Goal: Information Seeking & Learning: Check status

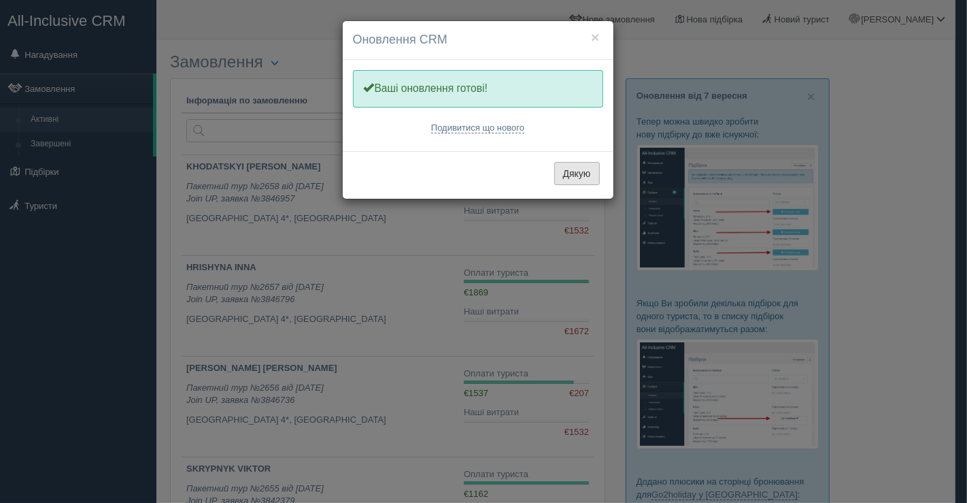
click at [575, 169] on button "Дякую" at bounding box center [577, 173] width 46 height 23
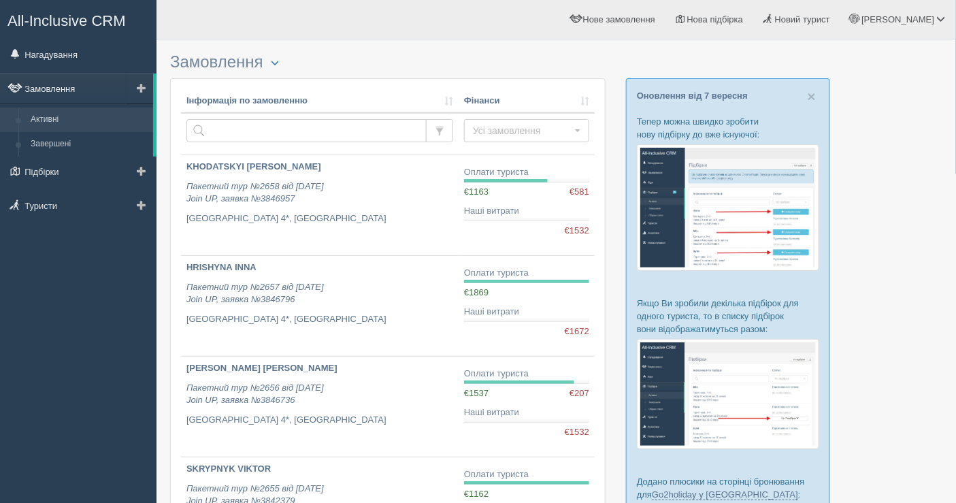
click at [72, 82] on link "Замовлення" at bounding box center [76, 88] width 153 height 30
click at [114, 93] on link "Замовлення" at bounding box center [76, 88] width 153 height 30
click at [95, 82] on link "Замовлення" at bounding box center [76, 88] width 153 height 30
click at [86, 49] on link "Нагадування" at bounding box center [78, 54] width 156 height 30
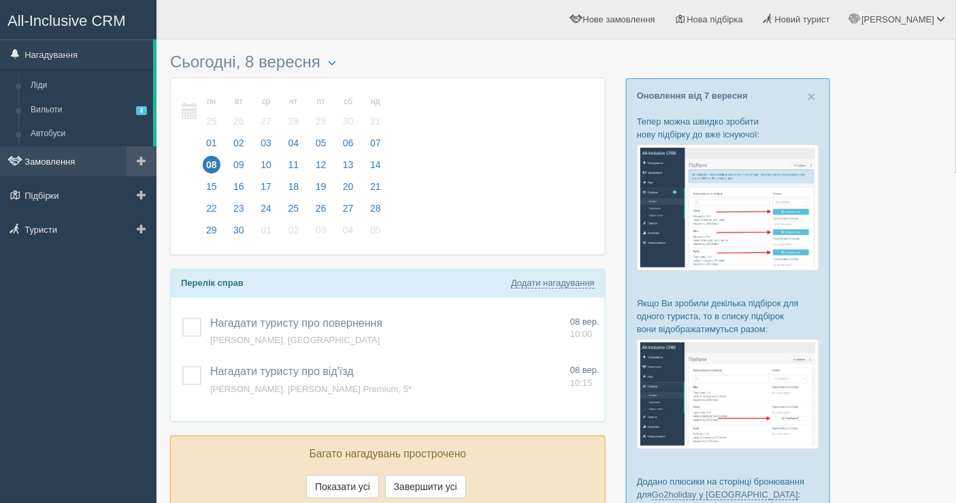
click at [94, 164] on link "Замовлення" at bounding box center [78, 161] width 156 height 30
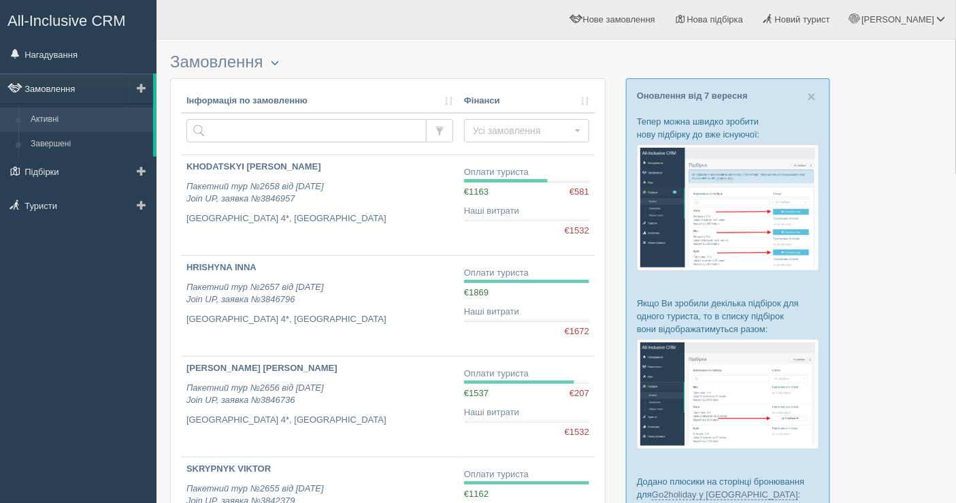
click at [86, 83] on link "Замовлення" at bounding box center [76, 88] width 153 height 30
click at [56, 51] on link "Нагадування" at bounding box center [78, 54] width 156 height 30
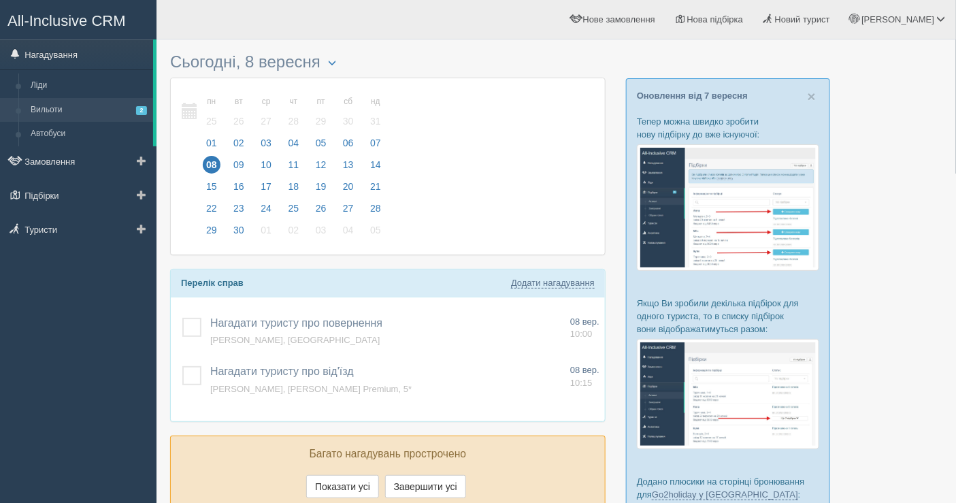
click at [65, 103] on link "Вильоти 2" at bounding box center [88, 110] width 129 height 24
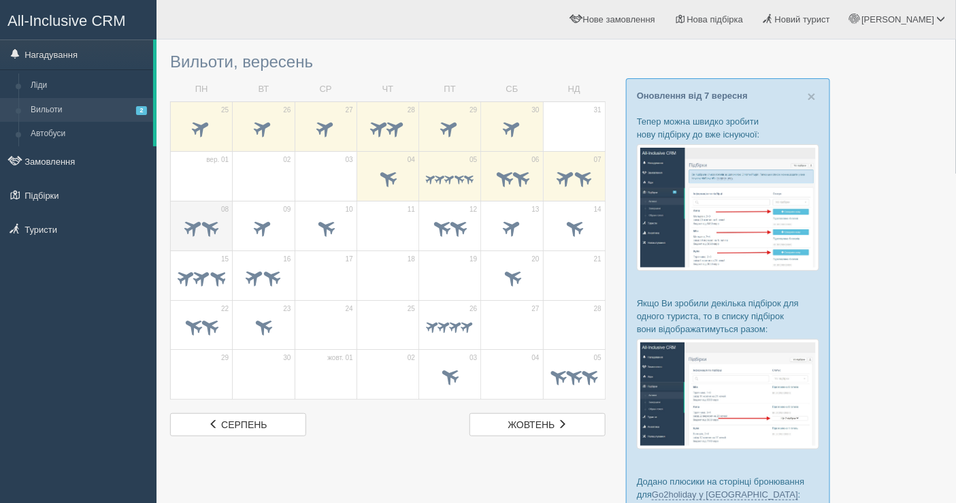
click at [203, 237] on span at bounding box center [202, 229] width 48 height 23
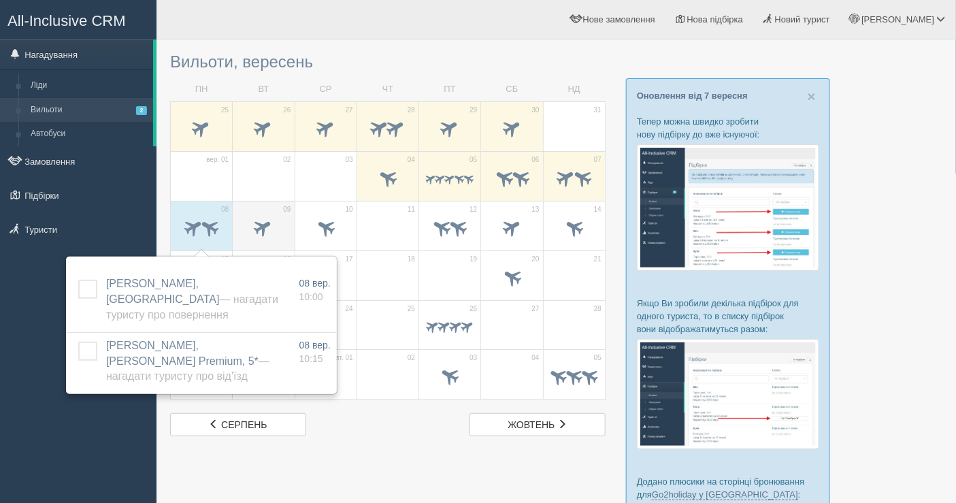
click at [252, 226] on span at bounding box center [263, 227] width 22 height 22
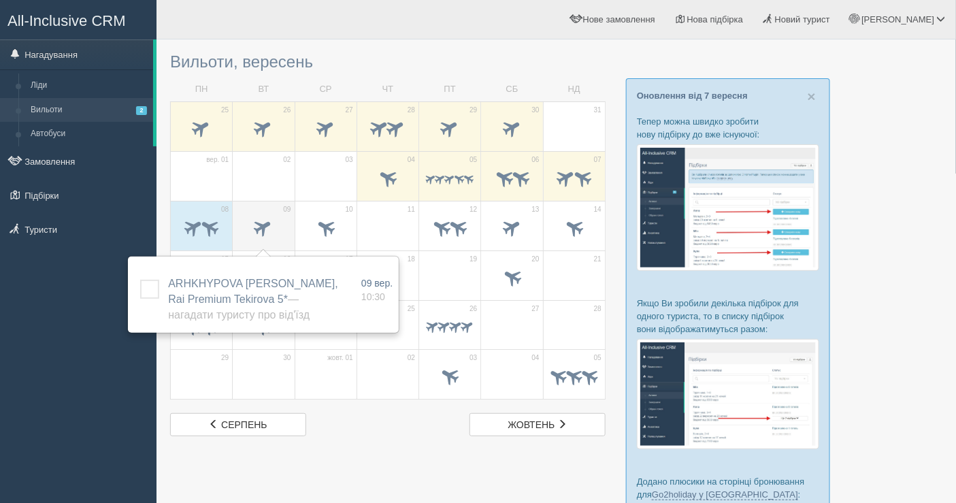
click at [256, 215] on div at bounding box center [263, 229] width 48 height 29
click at [197, 216] on span at bounding box center [193, 227] width 22 height 22
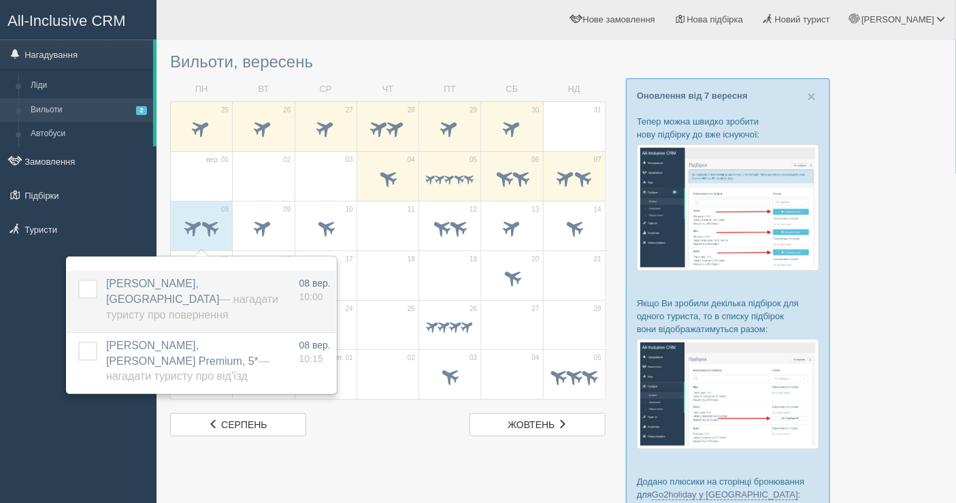
click at [197, 284] on span "БАРДАШ ЛЕСЯ ЮРІЇВНА, Estival Park — Нагадати туристу про повернення" at bounding box center [192, 299] width 172 height 43
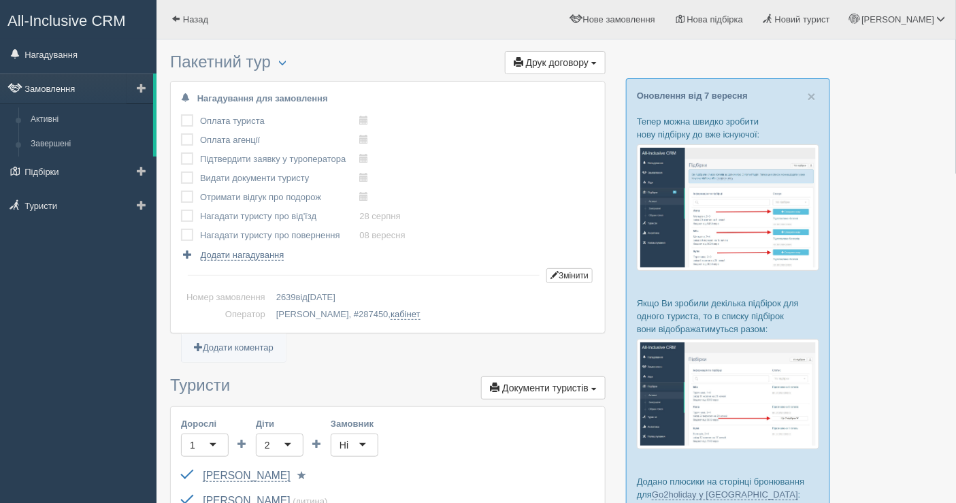
click at [76, 88] on link "Замовлення" at bounding box center [76, 88] width 153 height 30
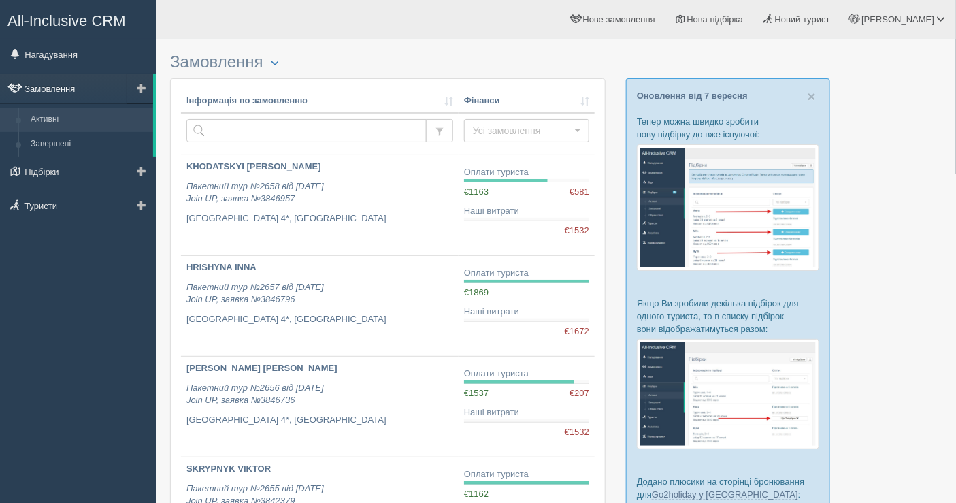
click at [73, 85] on link "Замовлення" at bounding box center [76, 88] width 153 height 30
click at [60, 90] on link "Замовлення" at bounding box center [76, 88] width 153 height 30
click at [69, 50] on link "Нагадування" at bounding box center [78, 54] width 156 height 30
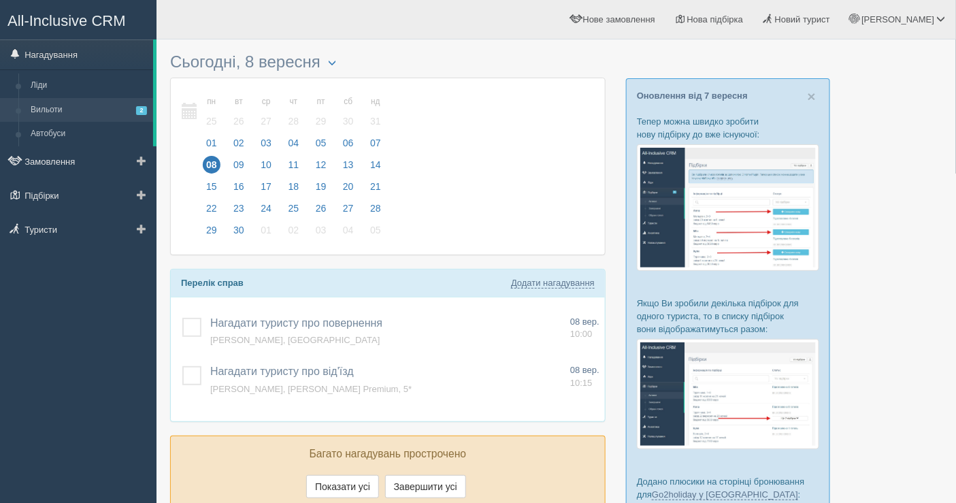
click at [99, 112] on link "Вильоти 2" at bounding box center [88, 110] width 129 height 24
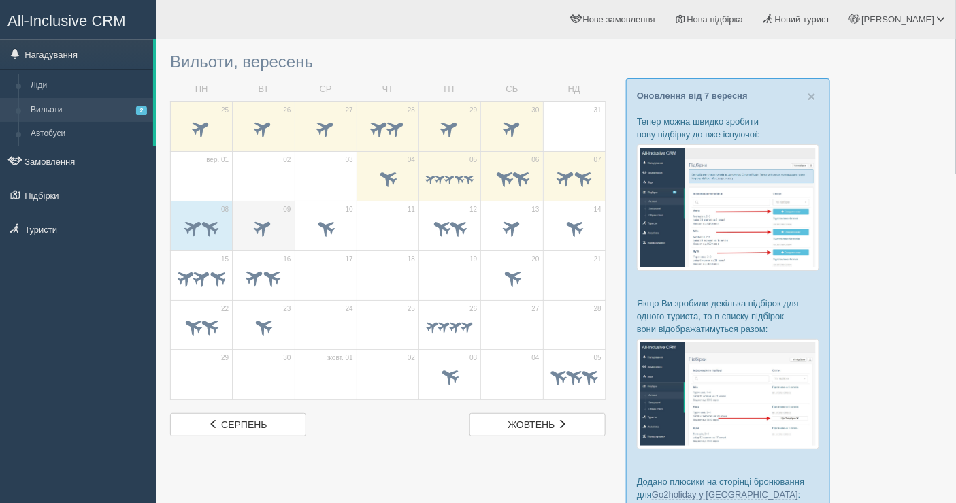
click at [256, 219] on span at bounding box center [263, 229] width 48 height 23
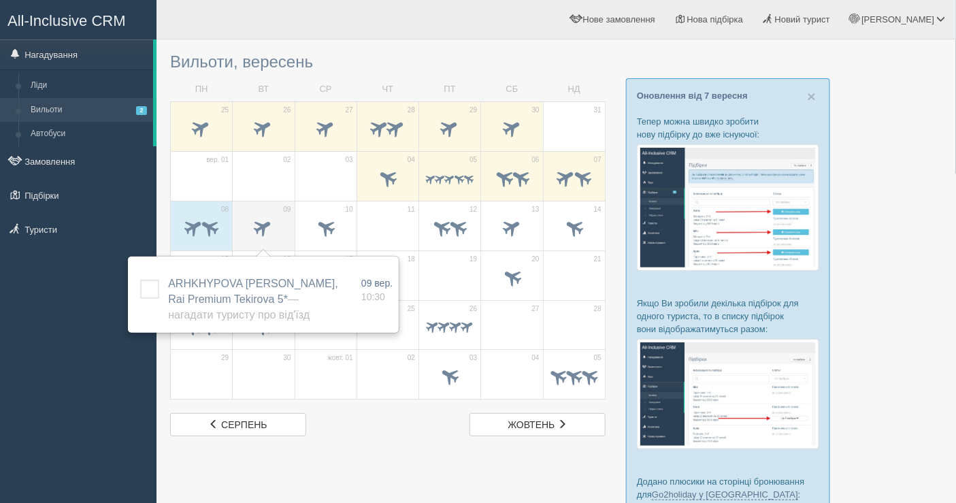
click at [261, 229] on span at bounding box center [263, 227] width 22 height 22
click at [239, 254] on td "16" at bounding box center [264, 275] width 62 height 50
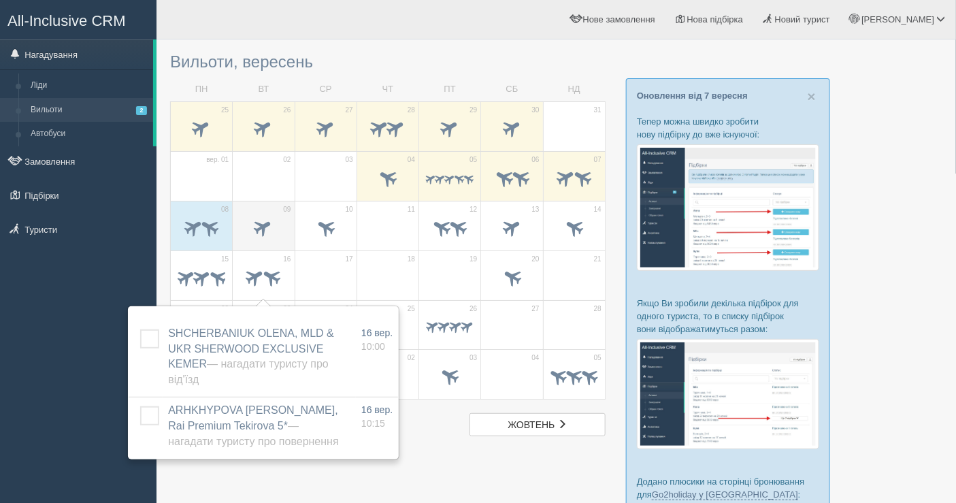
click at [256, 230] on span at bounding box center [263, 227] width 22 height 22
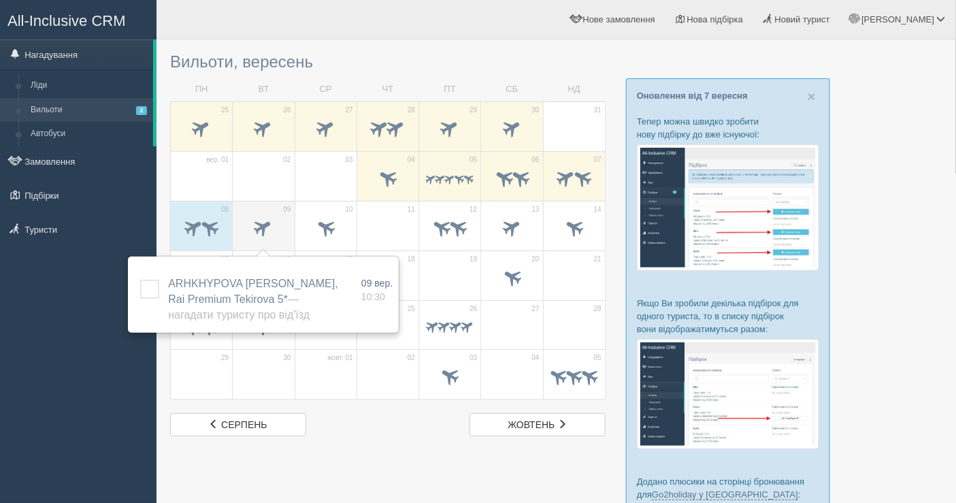
click at [272, 227] on span at bounding box center [263, 227] width 22 height 22
click at [330, 213] on td "10" at bounding box center [326, 226] width 62 height 50
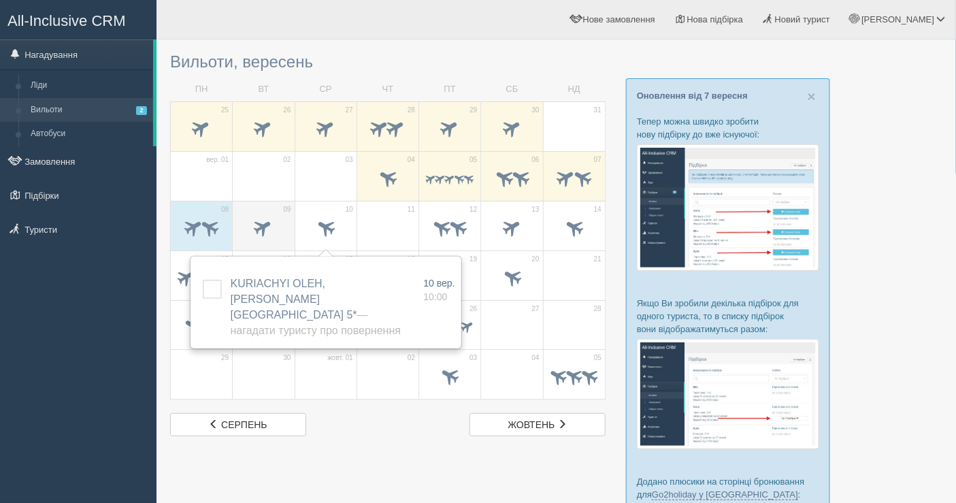
click at [266, 223] on span at bounding box center [263, 227] width 22 height 22
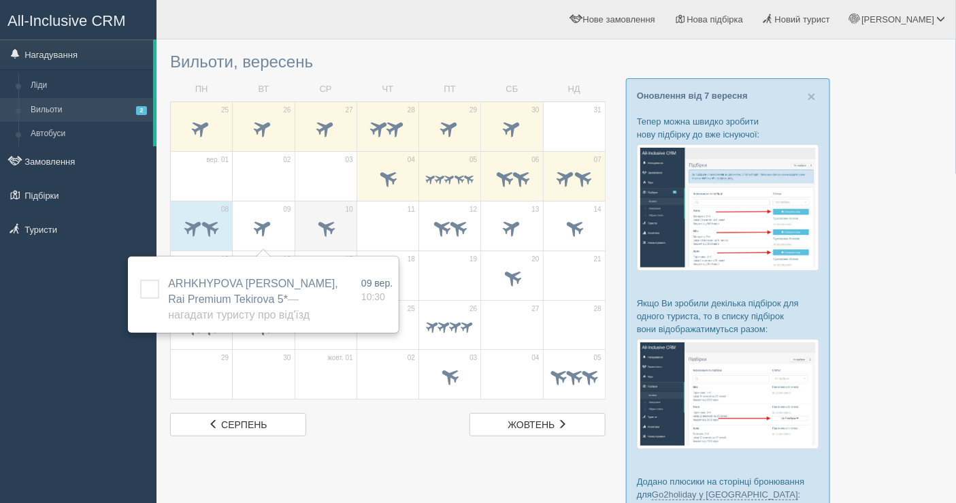
click at [309, 231] on span at bounding box center [326, 229] width 48 height 23
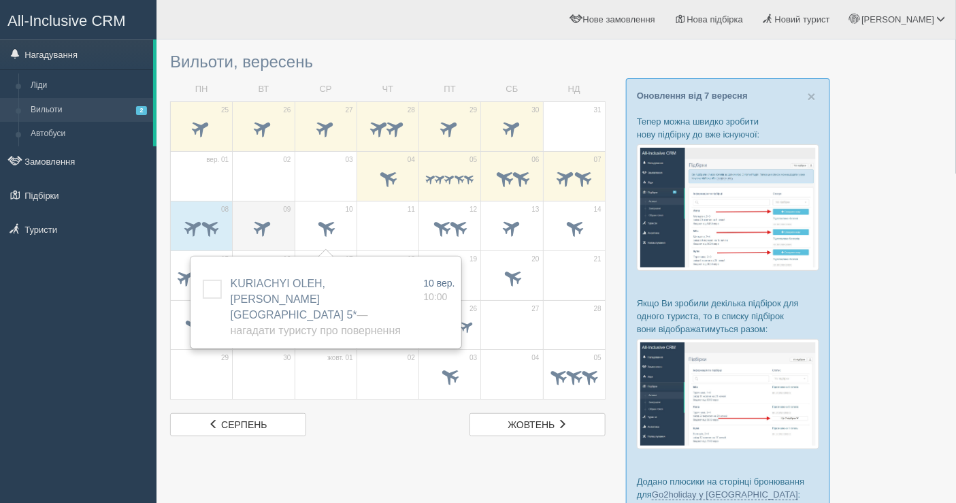
click at [272, 225] on span at bounding box center [263, 227] width 22 height 22
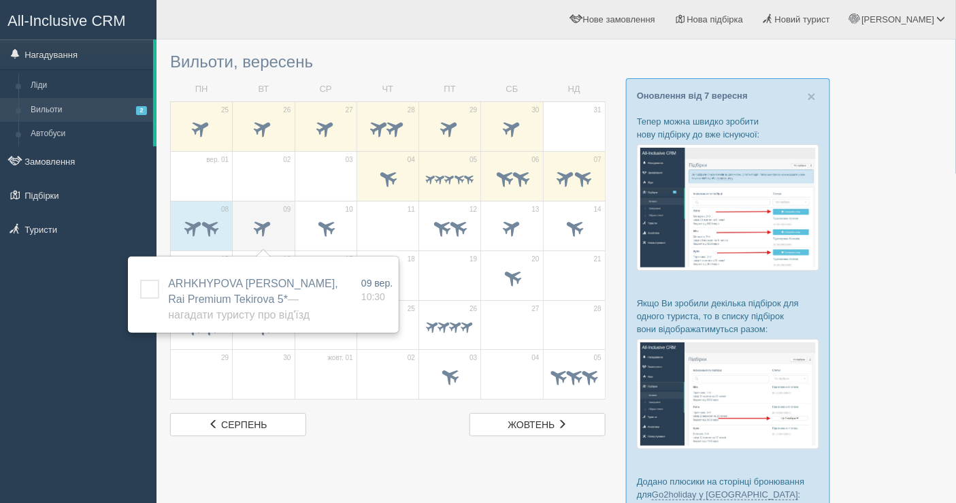
click at [274, 221] on span at bounding box center [263, 227] width 22 height 22
click at [301, 224] on td "10" at bounding box center [326, 226] width 62 height 50
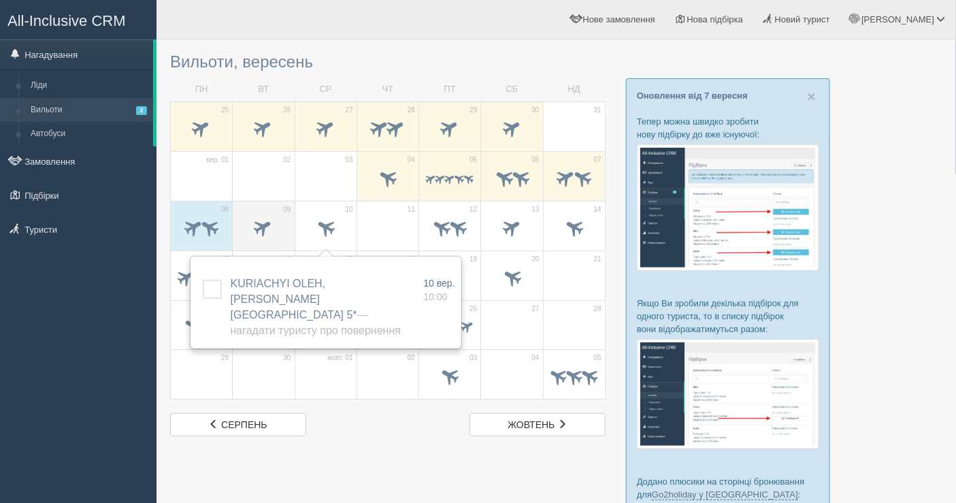
click at [281, 229] on span at bounding box center [263, 229] width 48 height 23
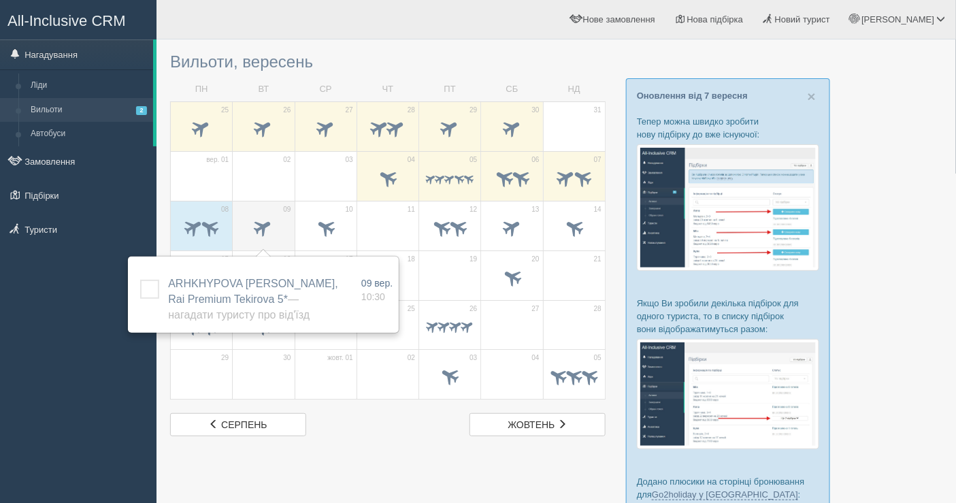
click at [257, 233] on span at bounding box center [263, 227] width 22 height 22
click at [210, 231] on span at bounding box center [210, 227] width 22 height 22
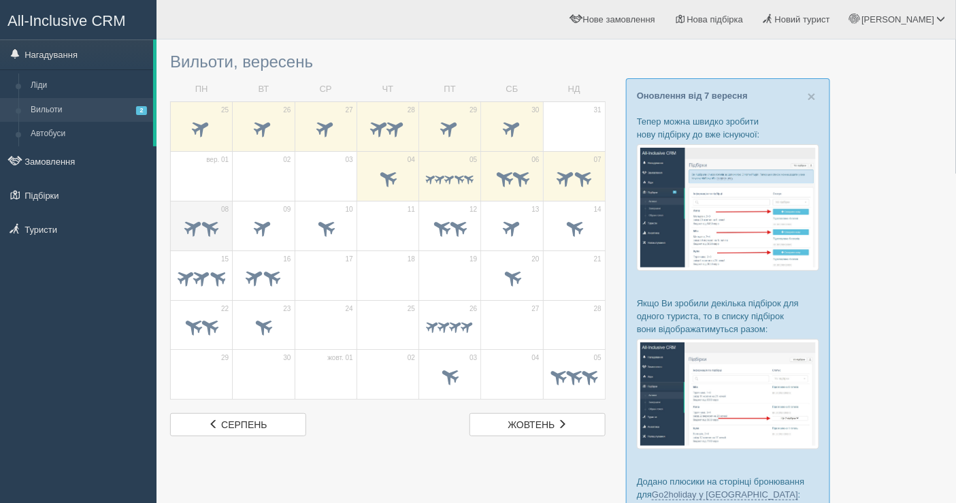
click at [210, 231] on span at bounding box center [210, 227] width 22 height 22
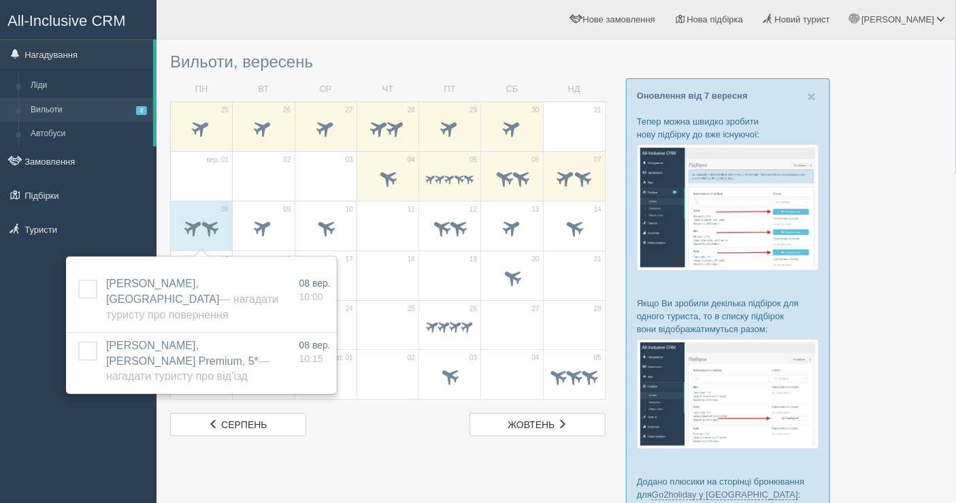
click at [409, 15] on ul "[PERSON_NAME] Мій профіль Моя аналітика Для туристів Допомога Вихід" at bounding box center [677, 19] width 560 height 39
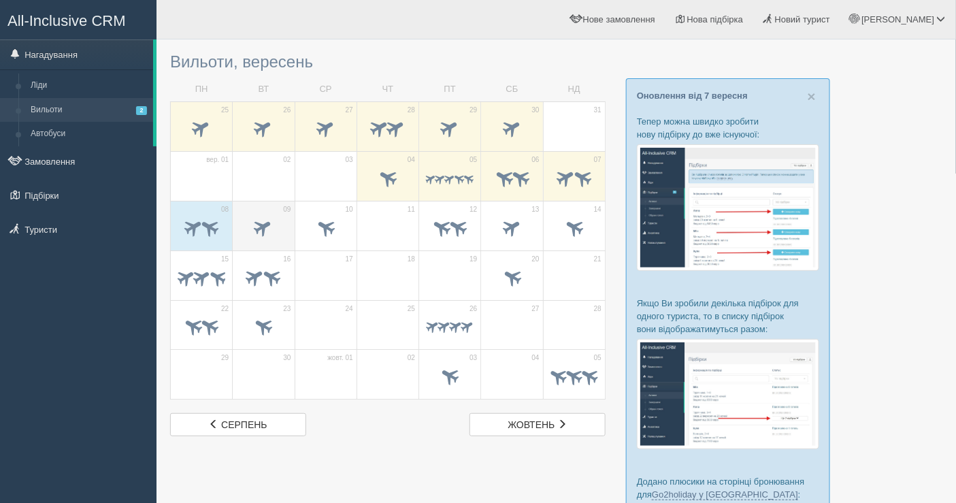
click at [265, 239] on span at bounding box center [263, 229] width 48 height 23
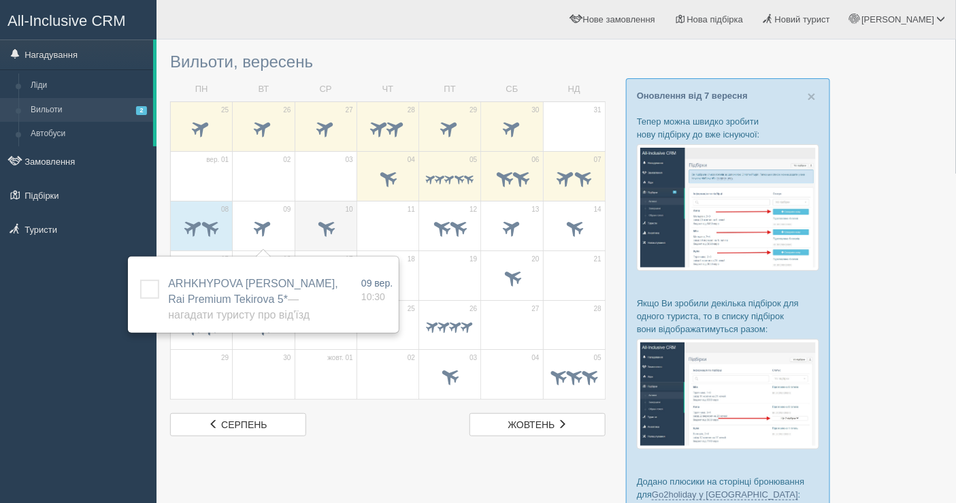
click at [333, 231] on span at bounding box center [325, 227] width 22 height 22
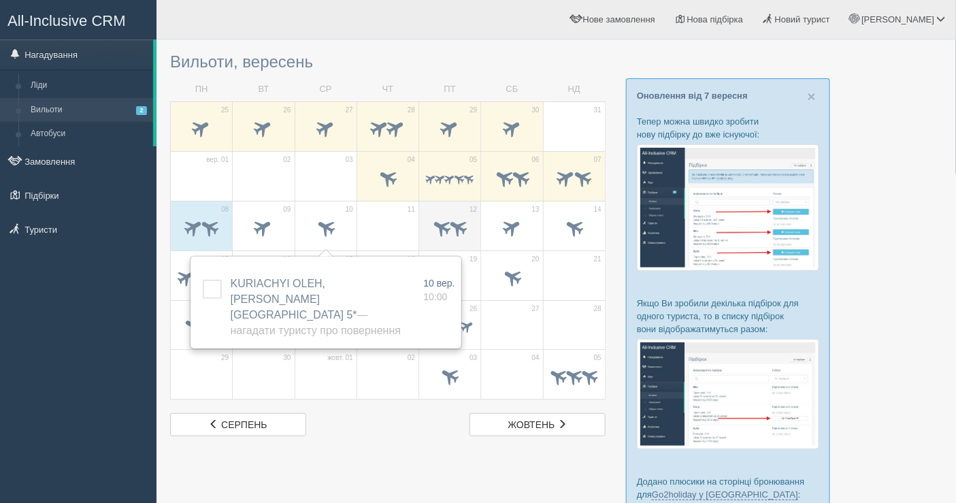
click at [456, 227] on span at bounding box center [458, 227] width 22 height 22
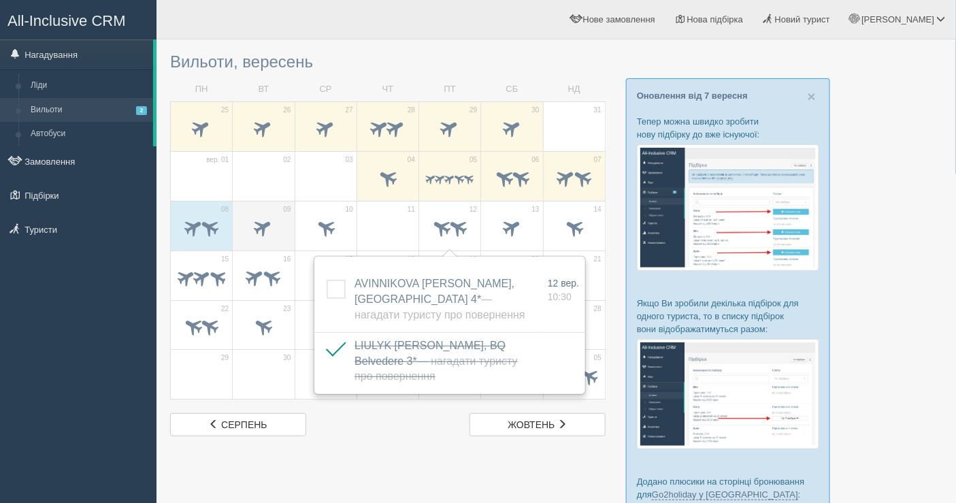
click at [282, 224] on span at bounding box center [263, 229] width 48 height 23
